Goal: Find specific page/section

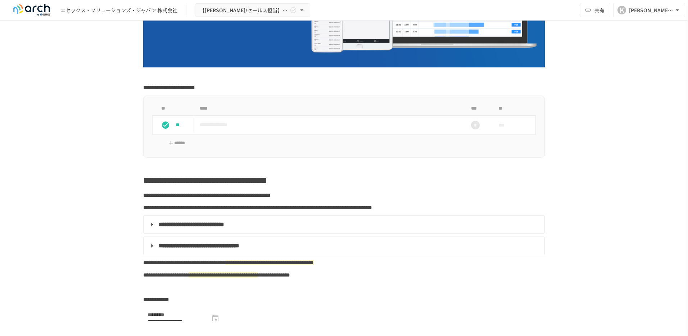
scroll to position [288, 0]
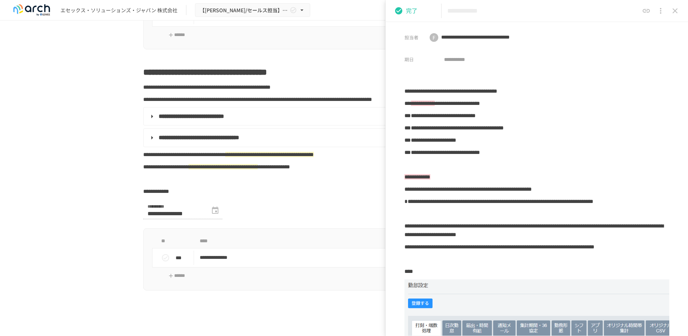
click at [671, 10] on button "close drawer" at bounding box center [675, 11] width 14 height 14
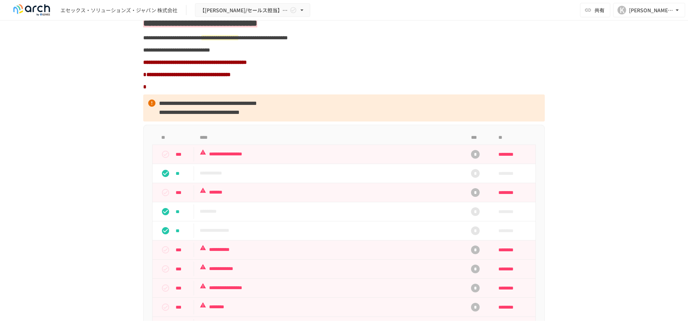
scroll to position [612, 0]
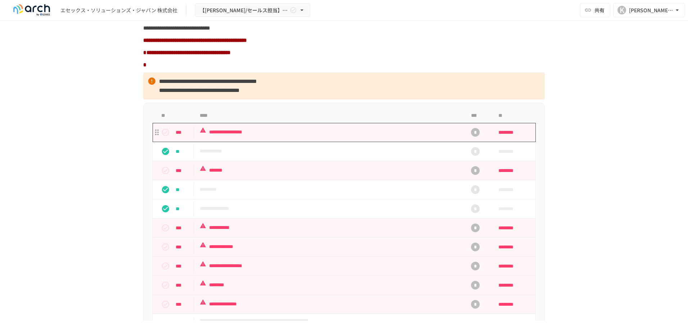
click at [299, 142] on td "**********" at bounding box center [329, 132] width 270 height 19
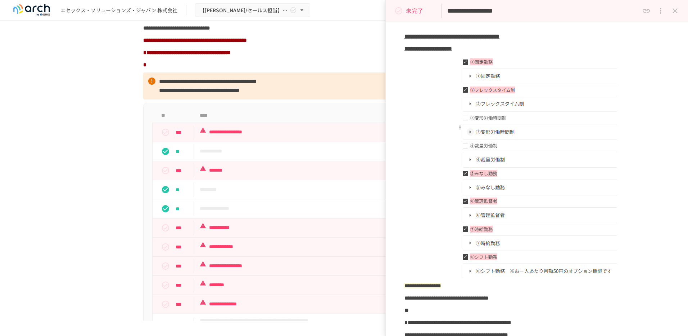
scroll to position [72, 0]
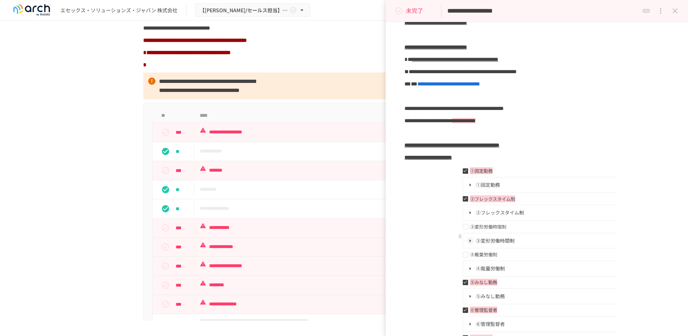
click at [676, 10] on icon "close drawer" at bounding box center [675, 10] width 5 height 5
